Goal: Information Seeking & Learning: Find specific fact

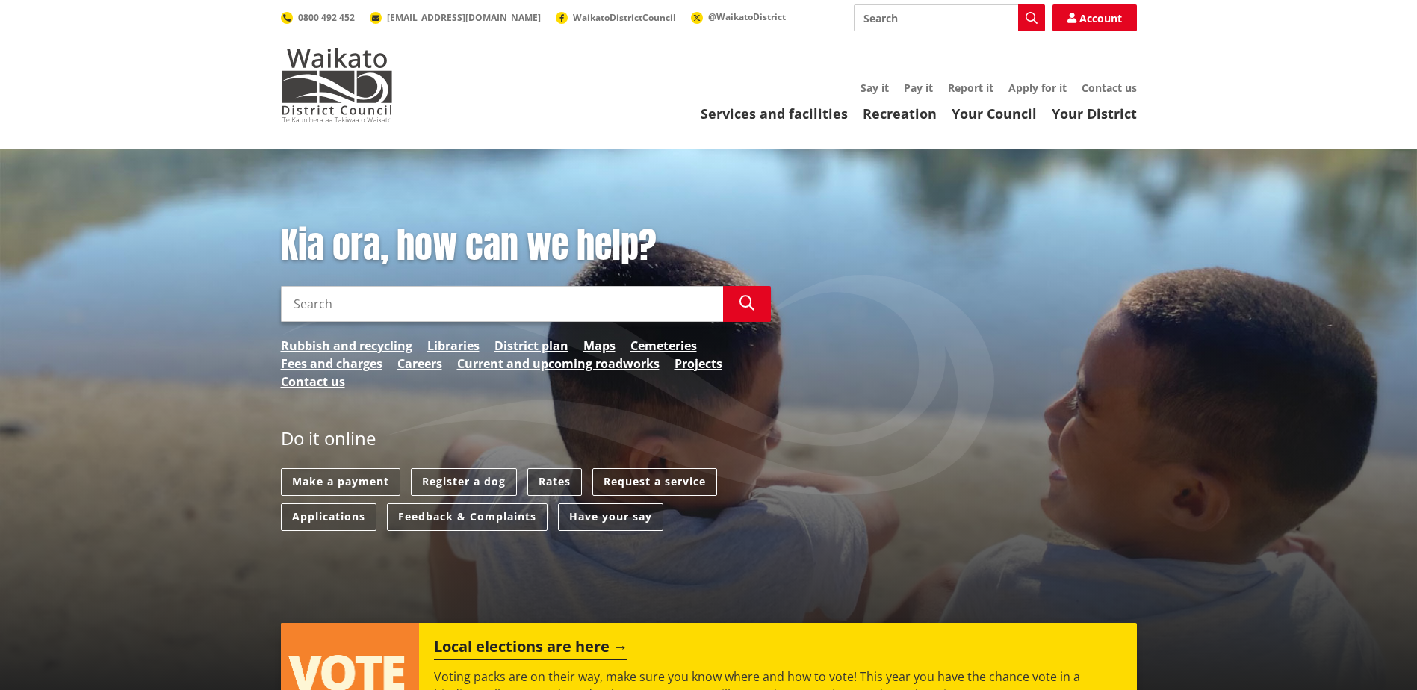
click at [540, 483] on link "Rates" at bounding box center [554, 482] width 55 height 28
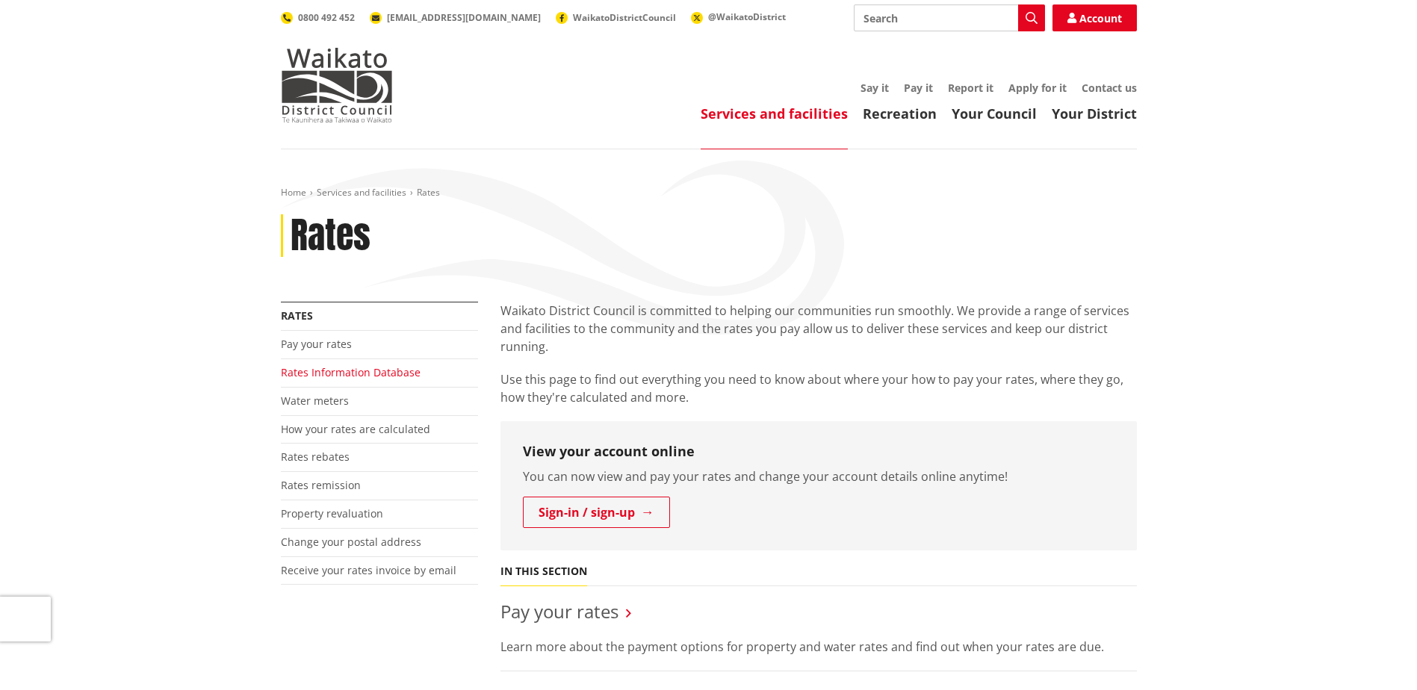
click at [350, 379] on link "Rates Information Database" at bounding box center [351, 372] width 140 height 14
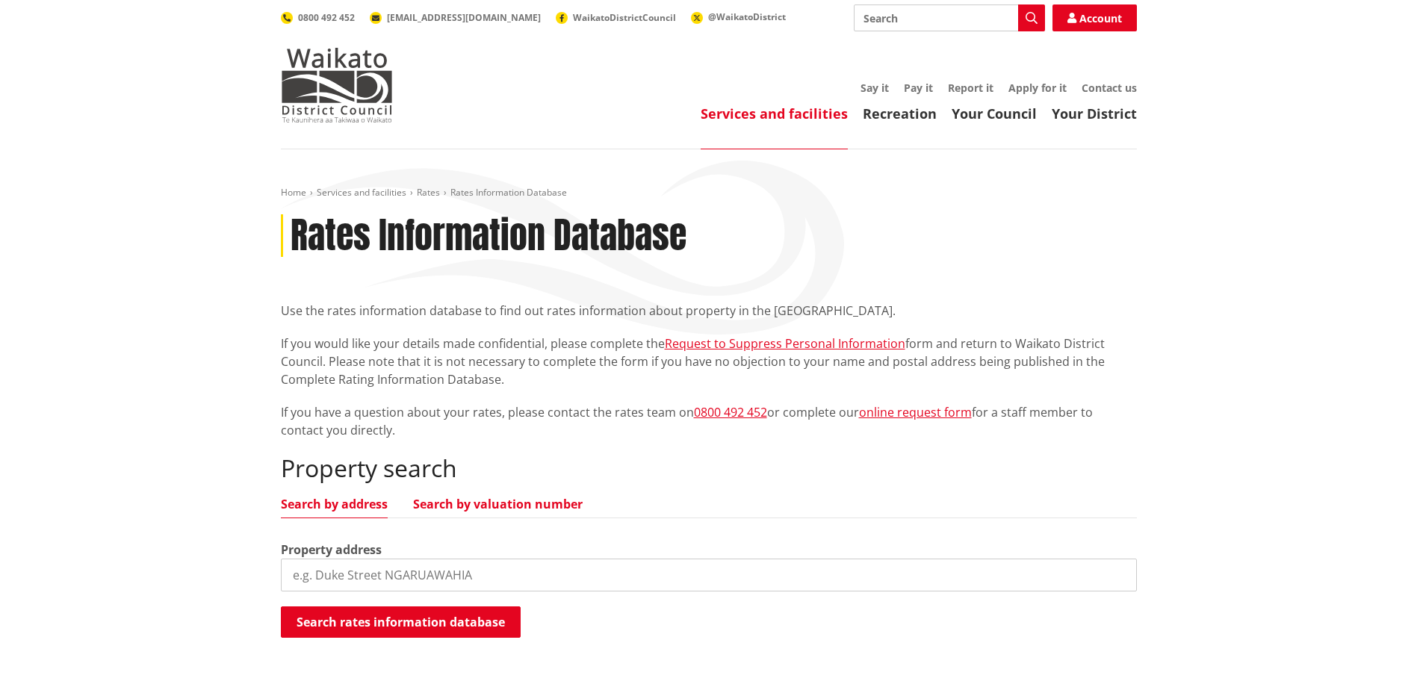
click at [485, 510] on link "Search by valuation number" at bounding box center [498, 504] width 170 height 12
click at [494, 568] on input "search" at bounding box center [709, 575] width 856 height 33
type input "04390/379.03"
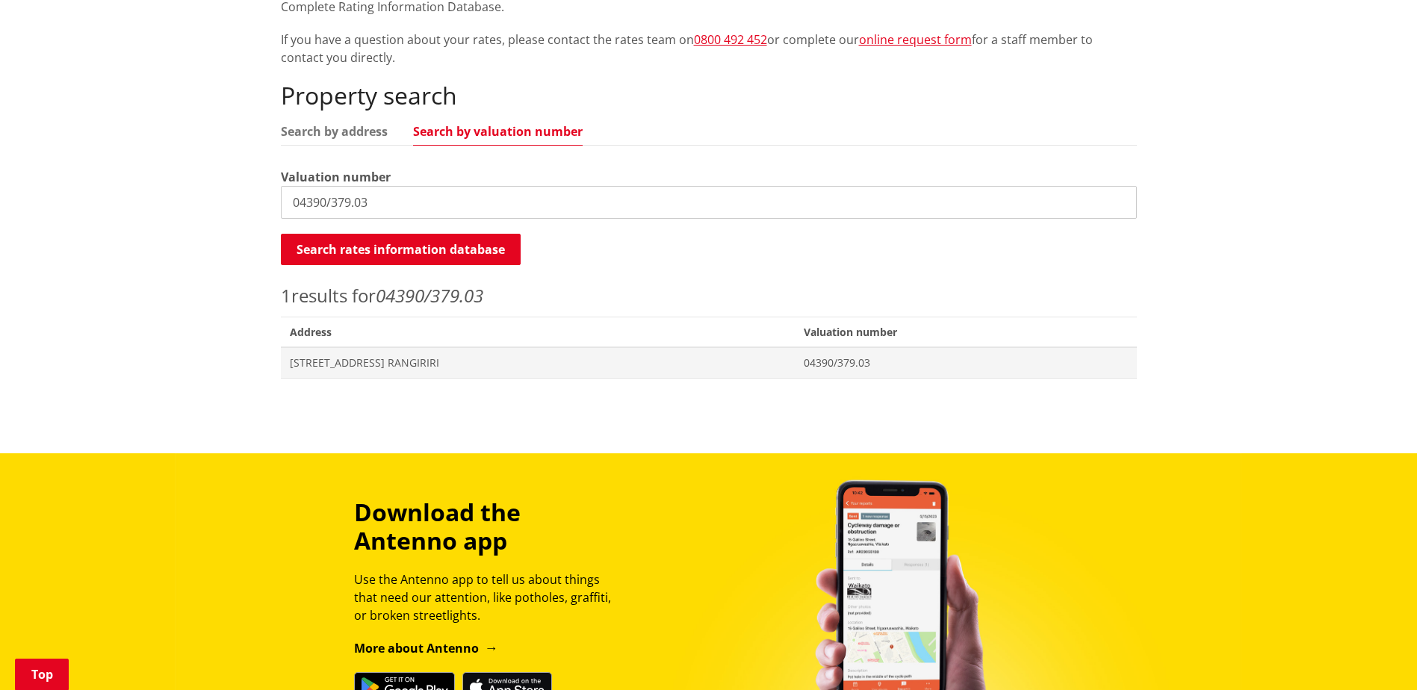
scroll to position [373, 0]
click at [326, 368] on span "64 Rangiriri Road RANGIRIRI" at bounding box center [538, 362] width 496 height 15
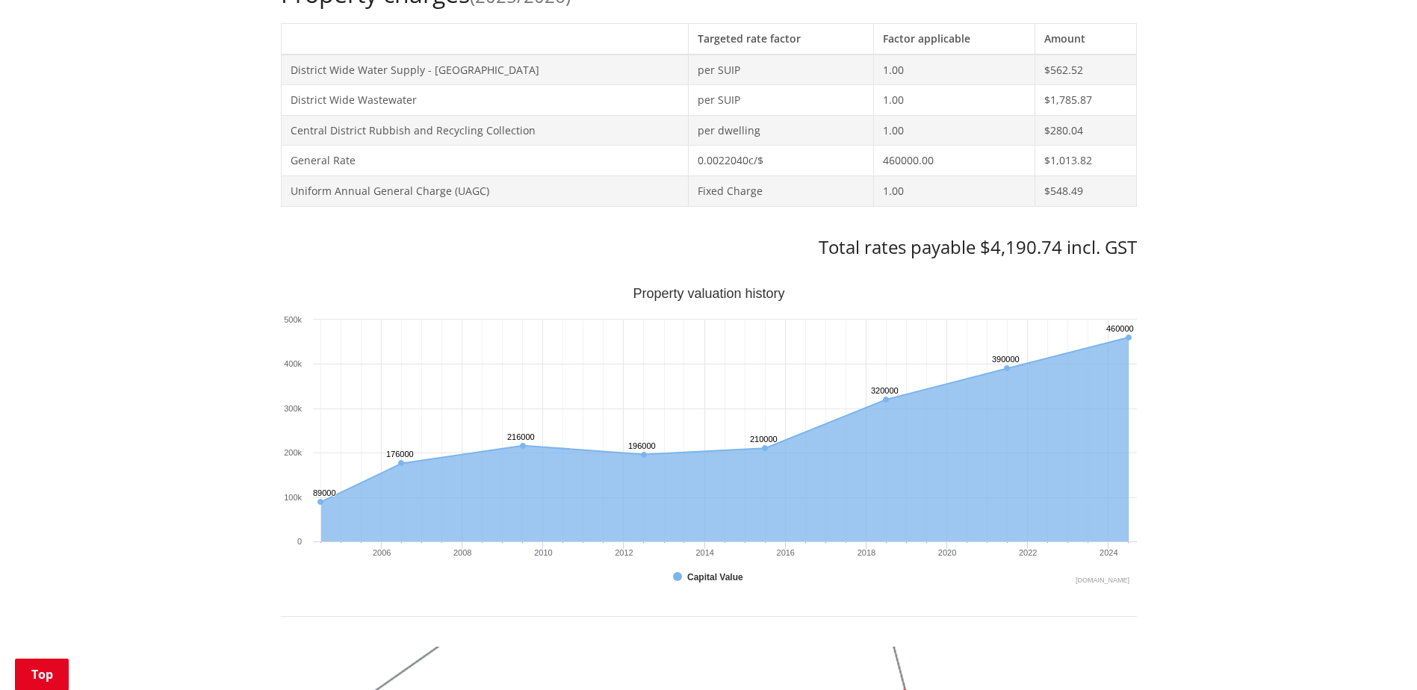
scroll to position [672, 0]
